Goal: Navigation & Orientation: Find specific page/section

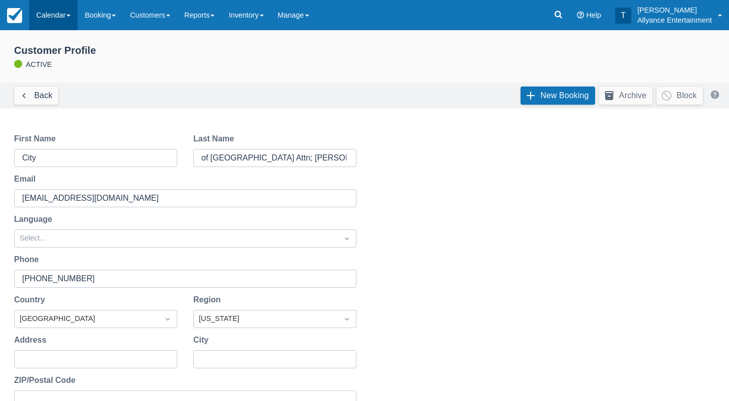
scroll to position [307, 0]
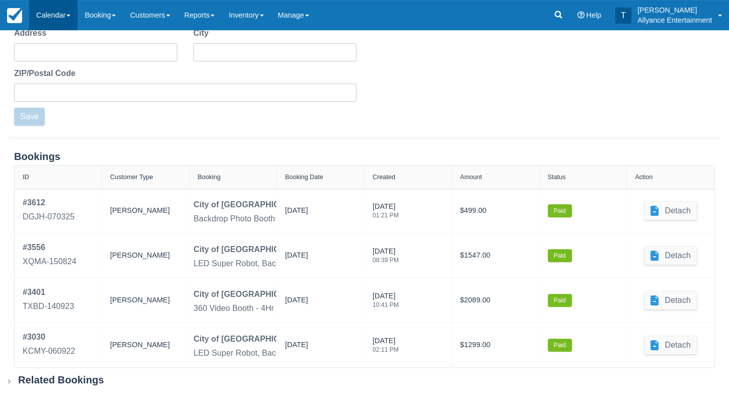
click at [49, 14] on link "Calendar" at bounding box center [53, 15] width 48 height 30
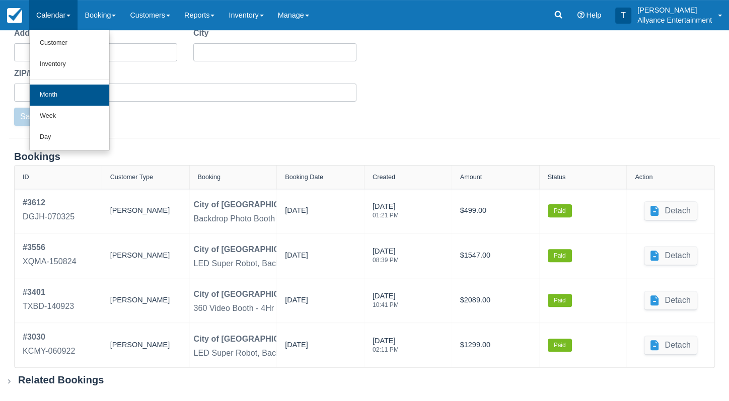
click at [57, 94] on link "Month" at bounding box center [69, 95] width 79 height 21
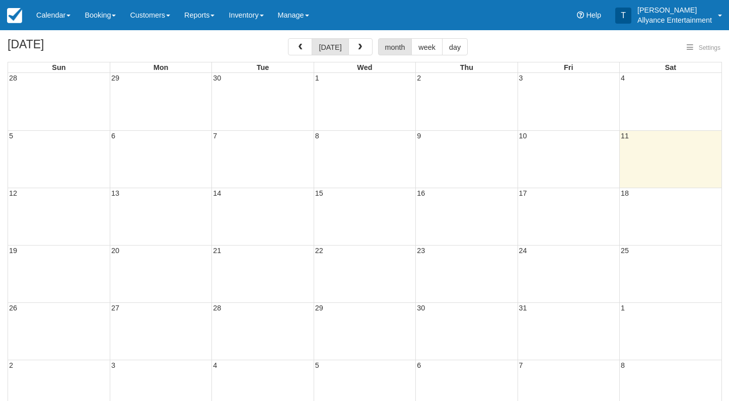
select select
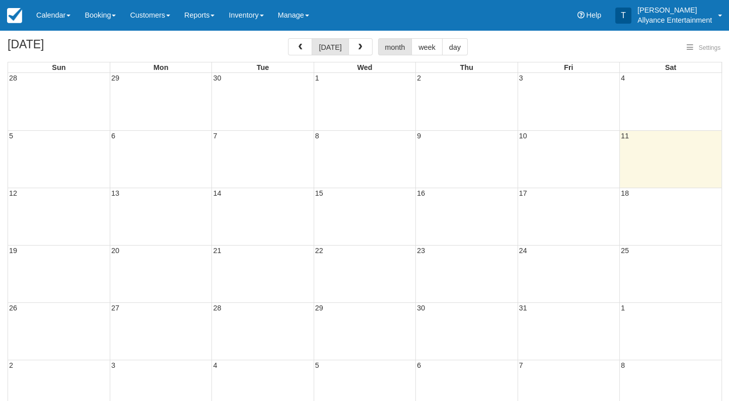
select select
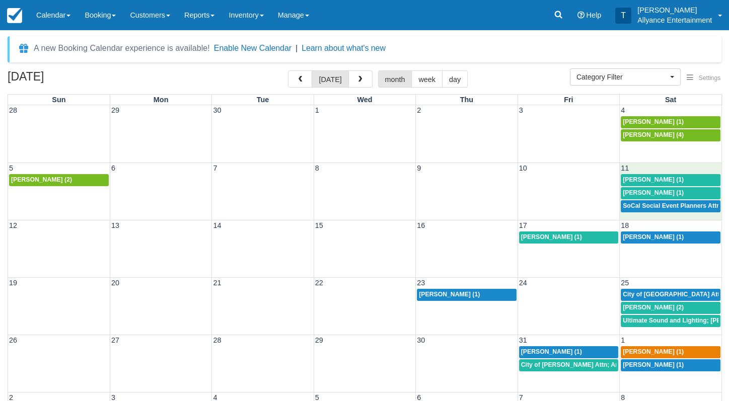
click at [627, 166] on span "11" at bounding box center [624, 168] width 10 height 8
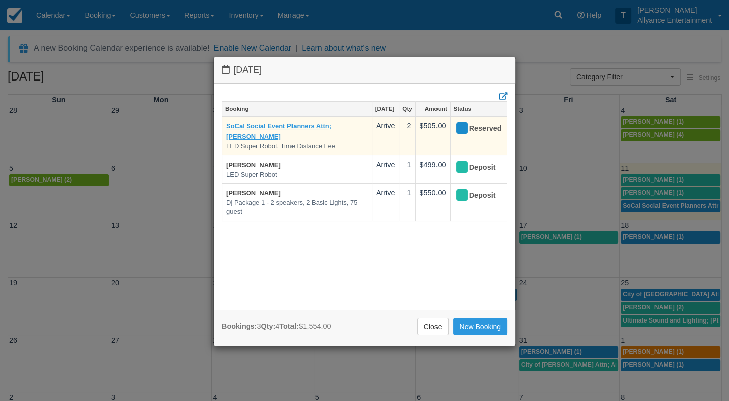
click at [274, 123] on link "SoCal Social Event Planners Attn; [PERSON_NAME]" at bounding box center [278, 131] width 105 height 18
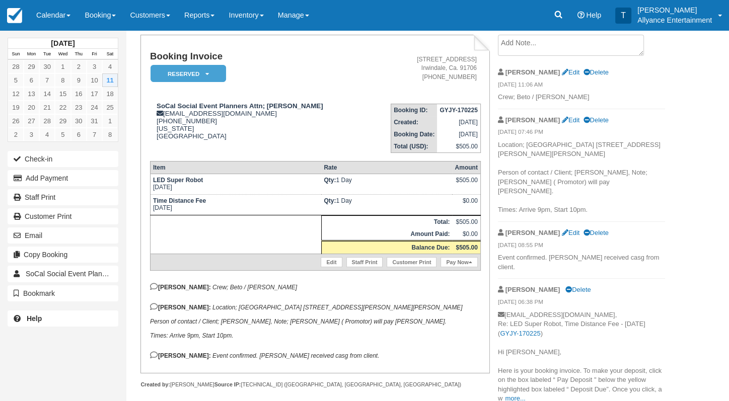
scroll to position [62, 0]
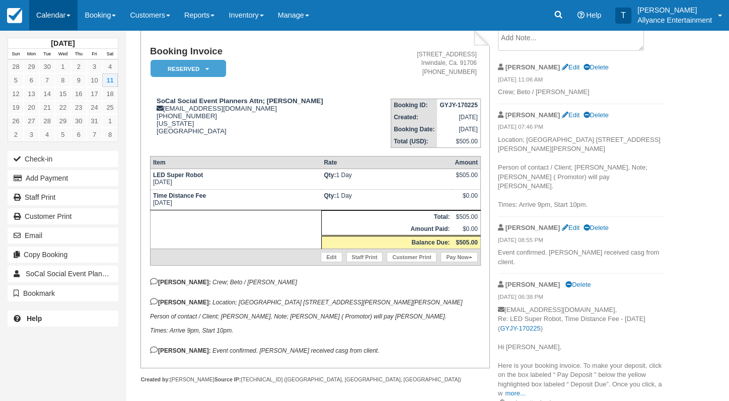
click at [43, 16] on link "Calendar" at bounding box center [53, 15] width 48 height 30
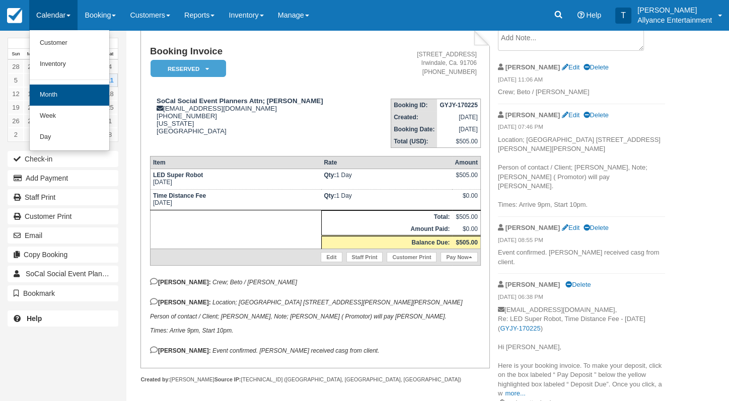
click at [57, 94] on link "Month" at bounding box center [69, 95] width 79 height 21
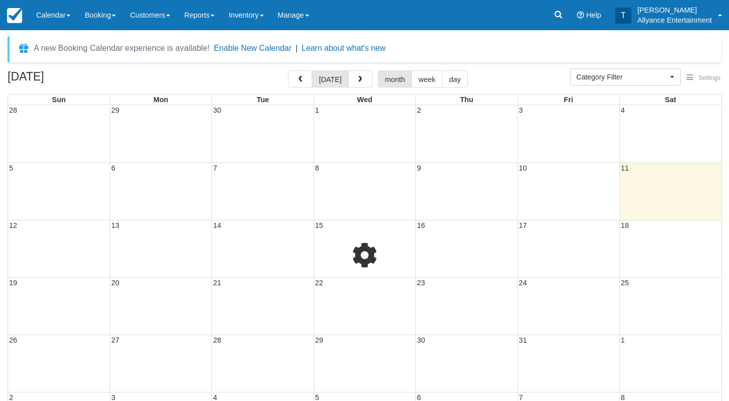
select select
